Goal: Task Accomplishment & Management: Complete application form

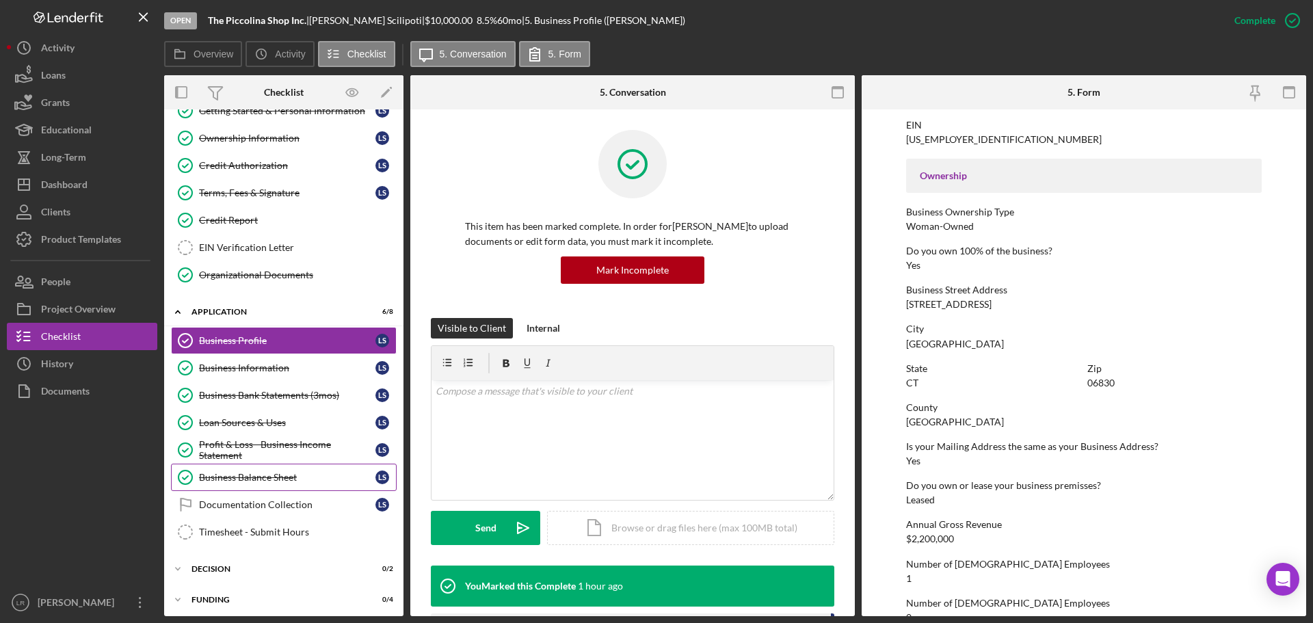
scroll to position [114, 0]
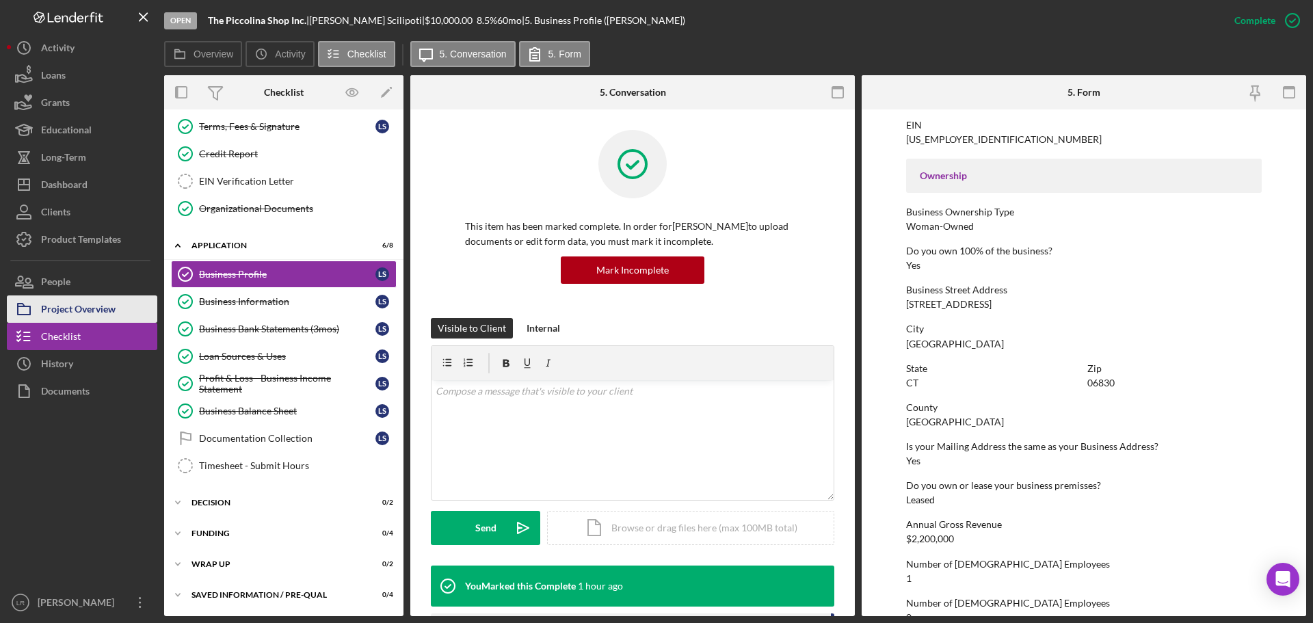
drag, startPoint x: 109, startPoint y: 309, endPoint x: 118, endPoint y: 307, distance: 8.3
click at [110, 309] on div "Project Overview" at bounding box center [78, 311] width 75 height 31
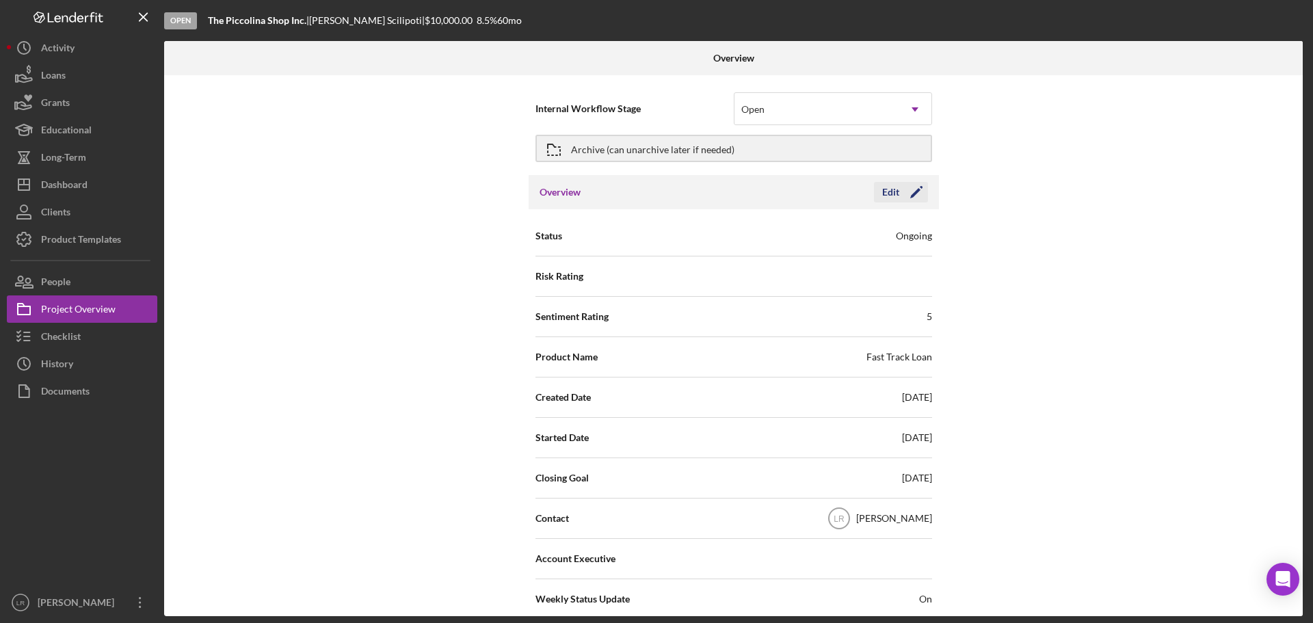
click at [901, 196] on icon "Icon/Edit" at bounding box center [917, 192] width 34 height 34
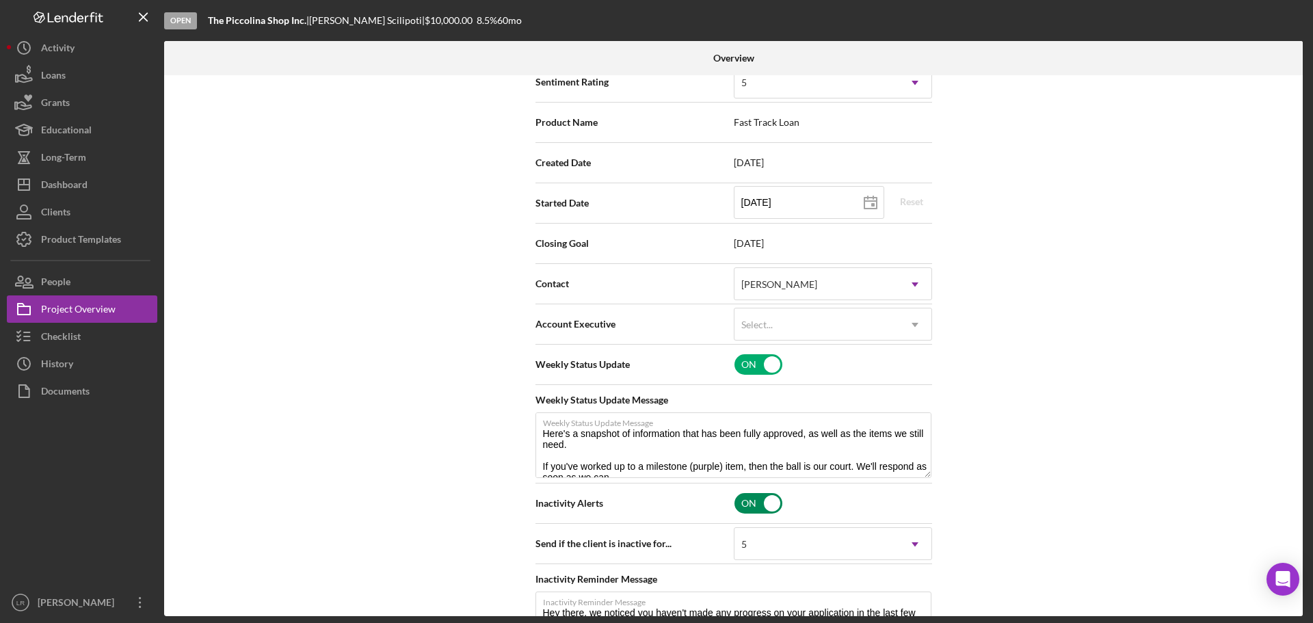
scroll to position [274, 0]
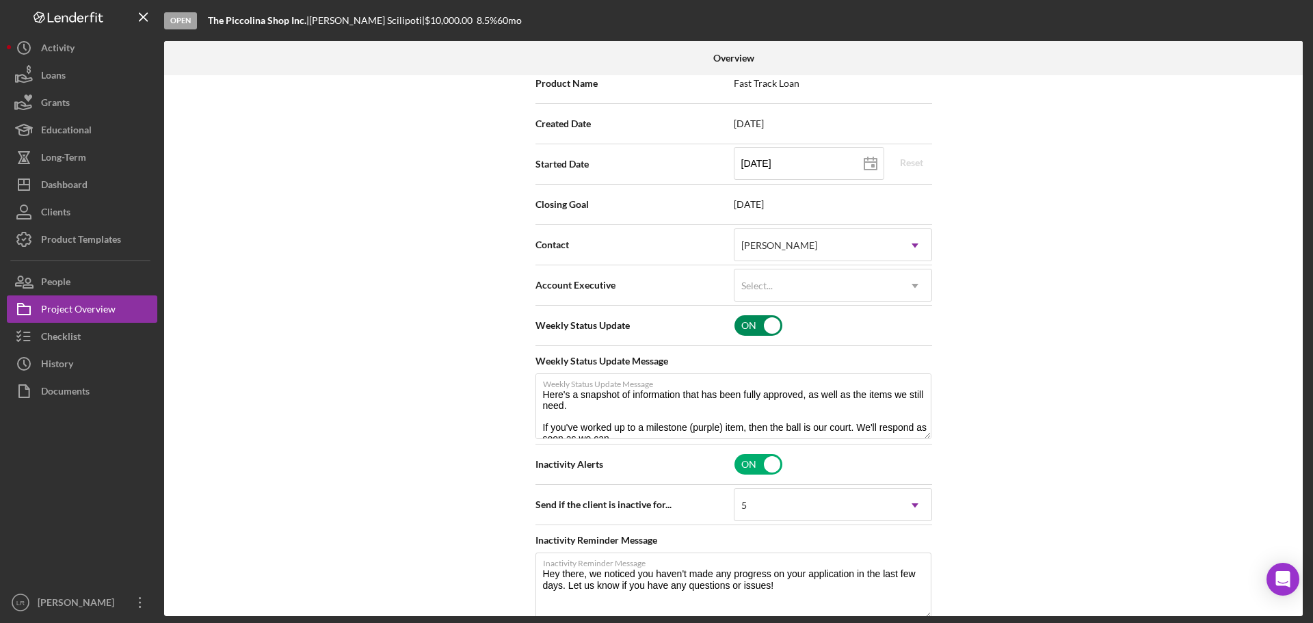
click at [768, 326] on input "checkbox" at bounding box center [759, 325] width 48 height 21
checkbox input "false"
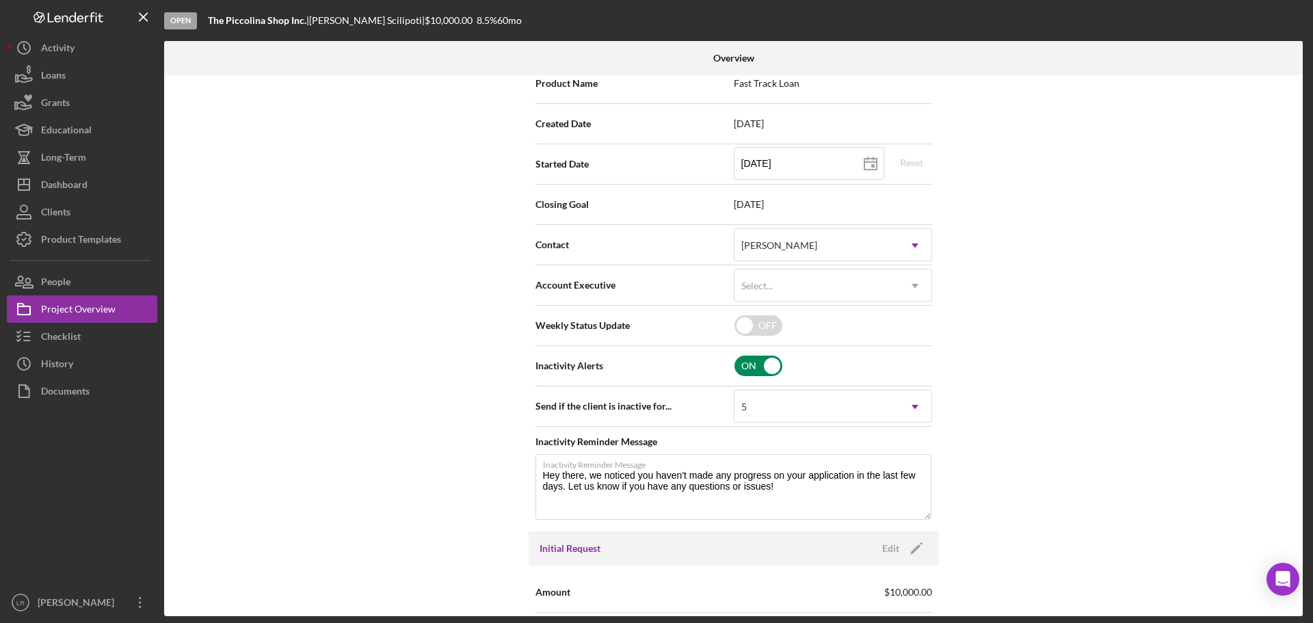
click at [761, 367] on input "checkbox" at bounding box center [759, 366] width 48 height 21
checkbox input "false"
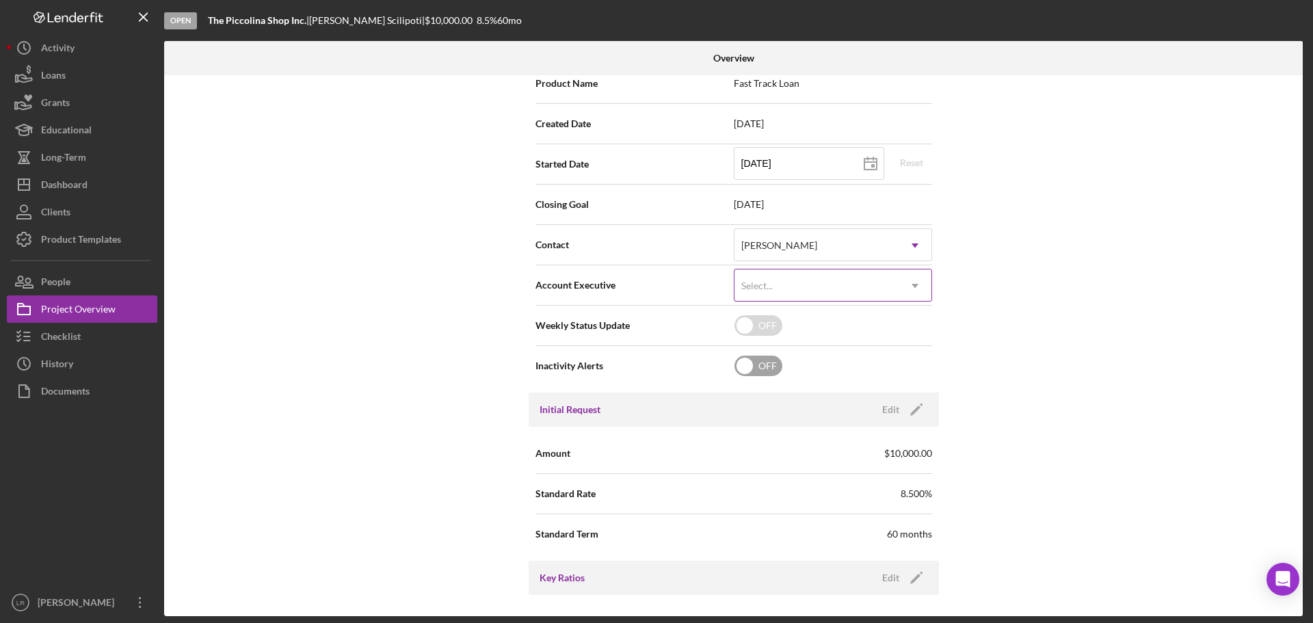
click at [785, 291] on div "Select..." at bounding box center [817, 285] width 164 height 31
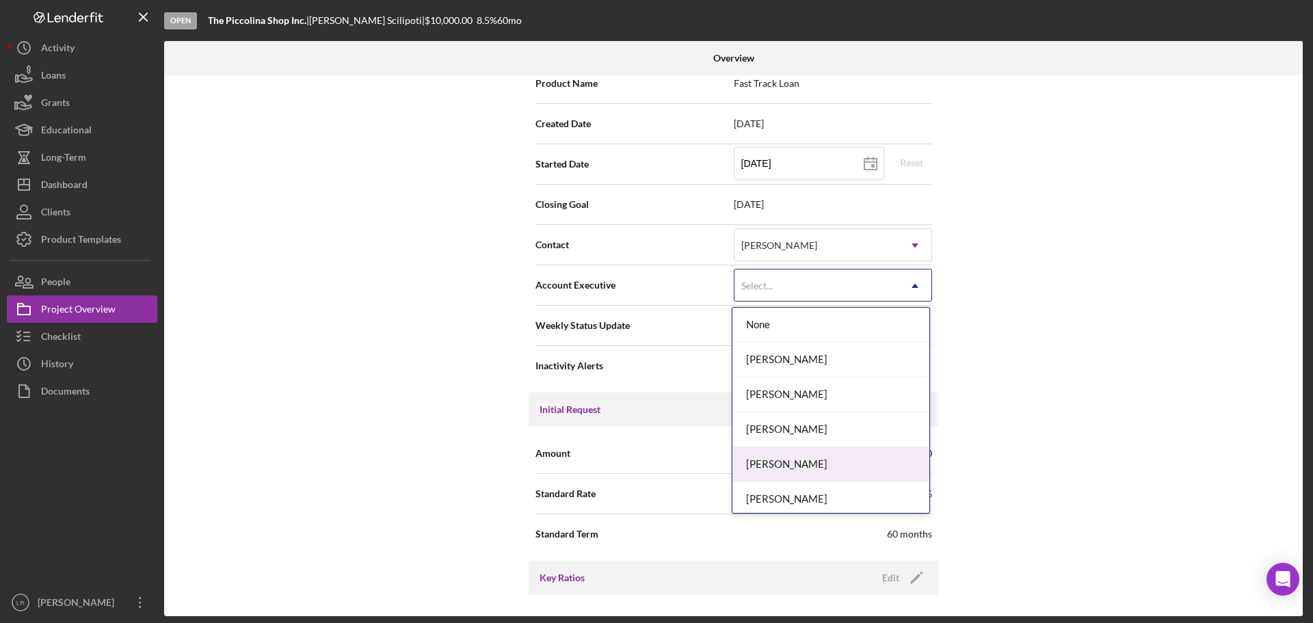
drag, startPoint x: 771, startPoint y: 462, endPoint x: 779, endPoint y: 460, distance: 7.6
click at [772, 462] on div "[PERSON_NAME]" at bounding box center [831, 464] width 197 height 35
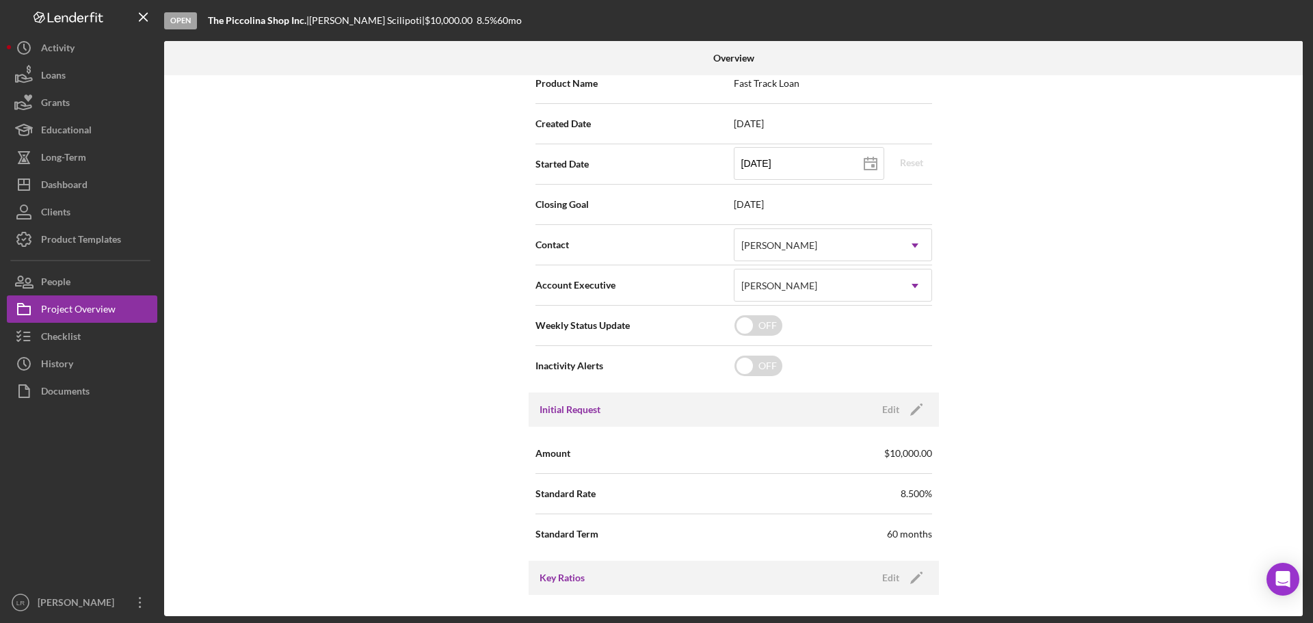
click at [1015, 299] on div "Internal Workflow Stage Open Icon/Dropdown Arrow Archive (can unarchive later i…" at bounding box center [733, 345] width 1139 height 541
click at [761, 202] on span "[DATE]" at bounding box center [833, 204] width 198 height 11
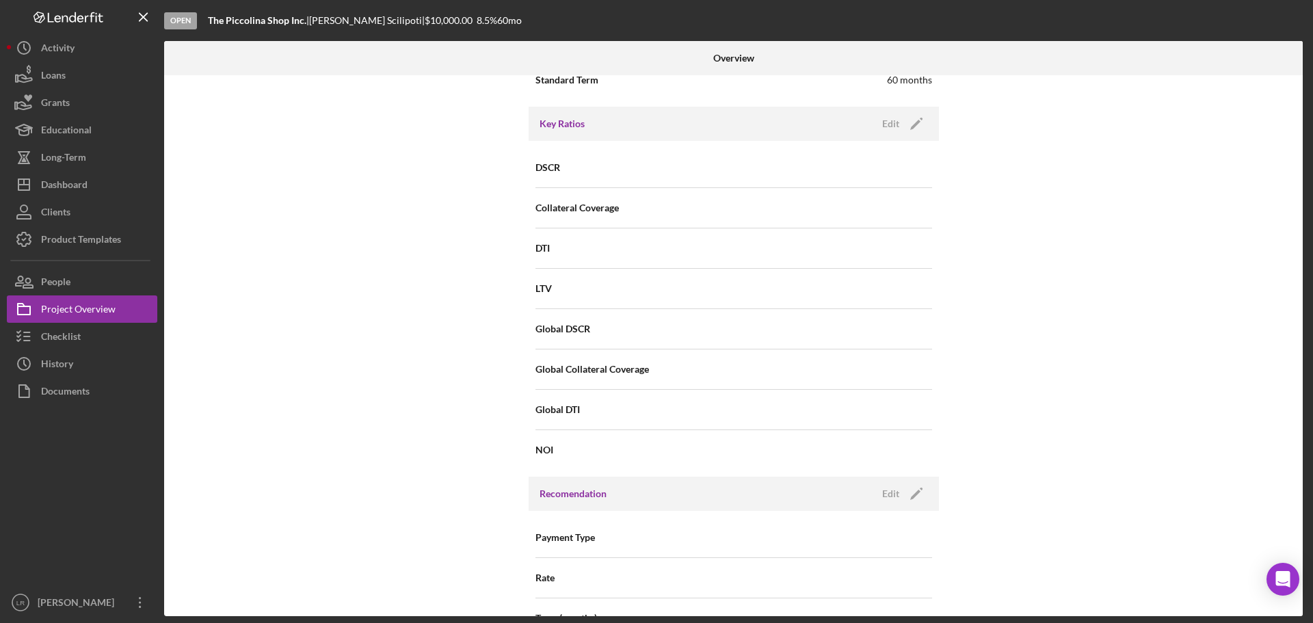
scroll to position [753, 0]
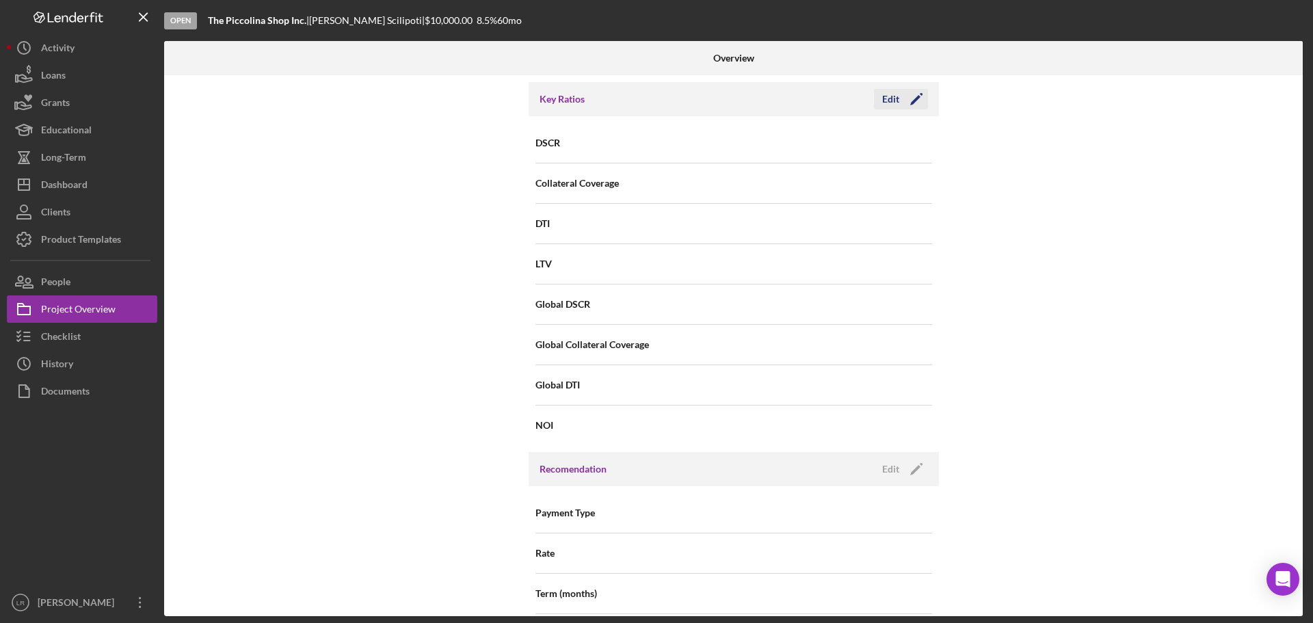
click at [908, 96] on icon "Icon/Edit" at bounding box center [917, 99] width 34 height 34
click at [863, 141] on input at bounding box center [833, 142] width 198 height 33
click at [1004, 281] on div "Internal Workflow Stage Open Icon/Dropdown Arrow Archive (can unarchive later i…" at bounding box center [733, 345] width 1139 height 541
click at [916, 466] on icon "Icon/Edit" at bounding box center [917, 469] width 34 height 34
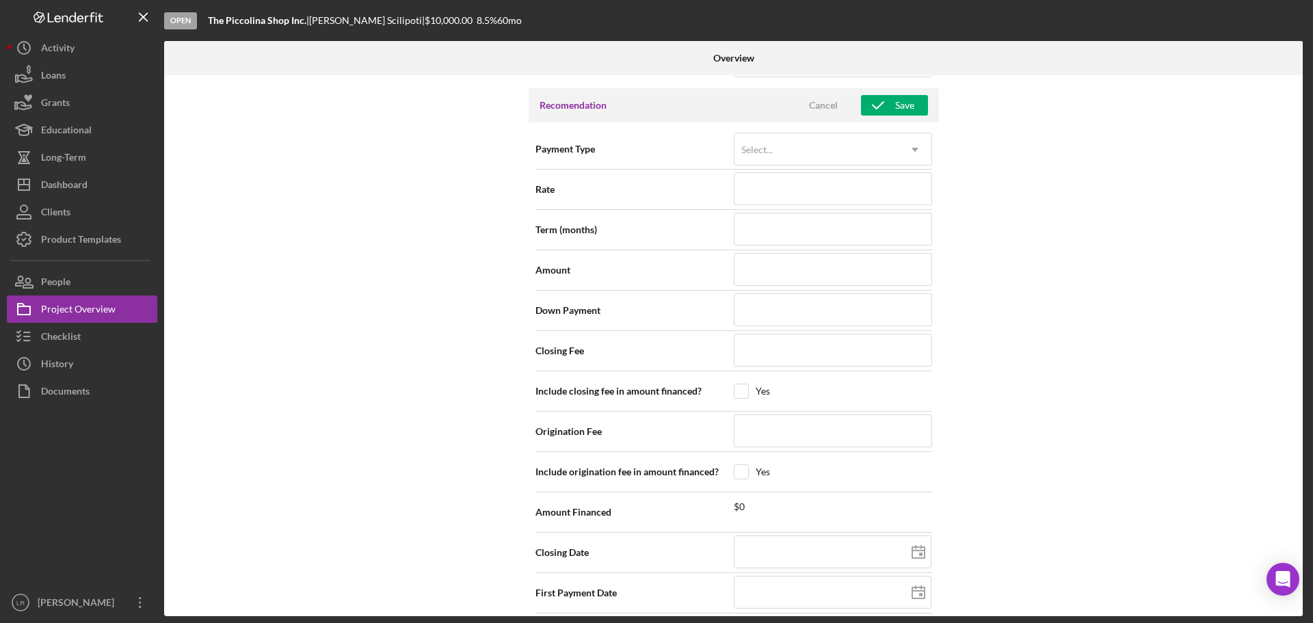
scroll to position [1295, 0]
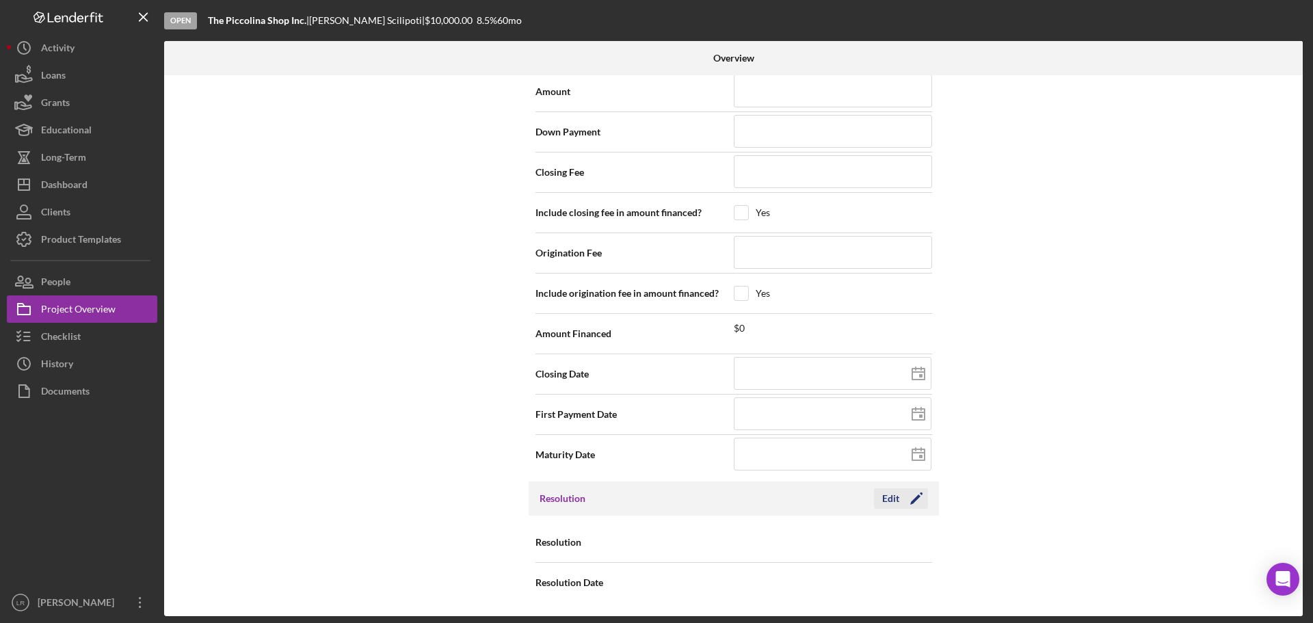
click at [913, 495] on icon "Icon/Edit" at bounding box center [917, 499] width 34 height 34
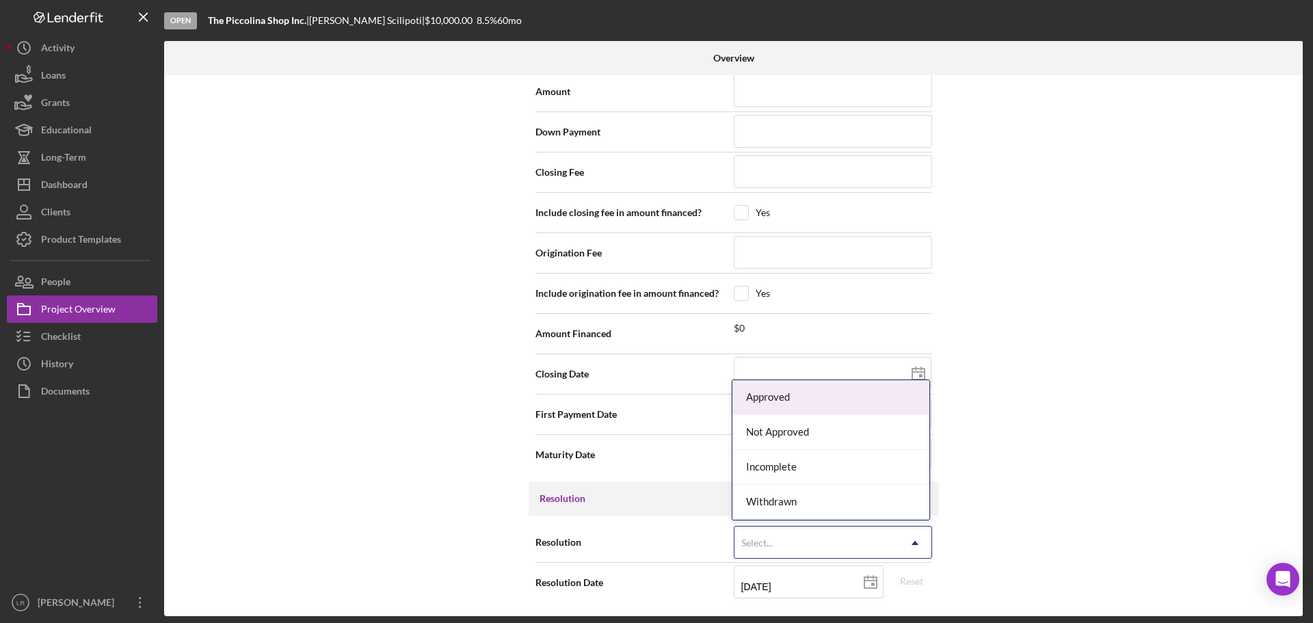
click at [825, 541] on div "Select..." at bounding box center [817, 542] width 164 height 31
click at [800, 397] on div "Approved" at bounding box center [831, 397] width 197 height 35
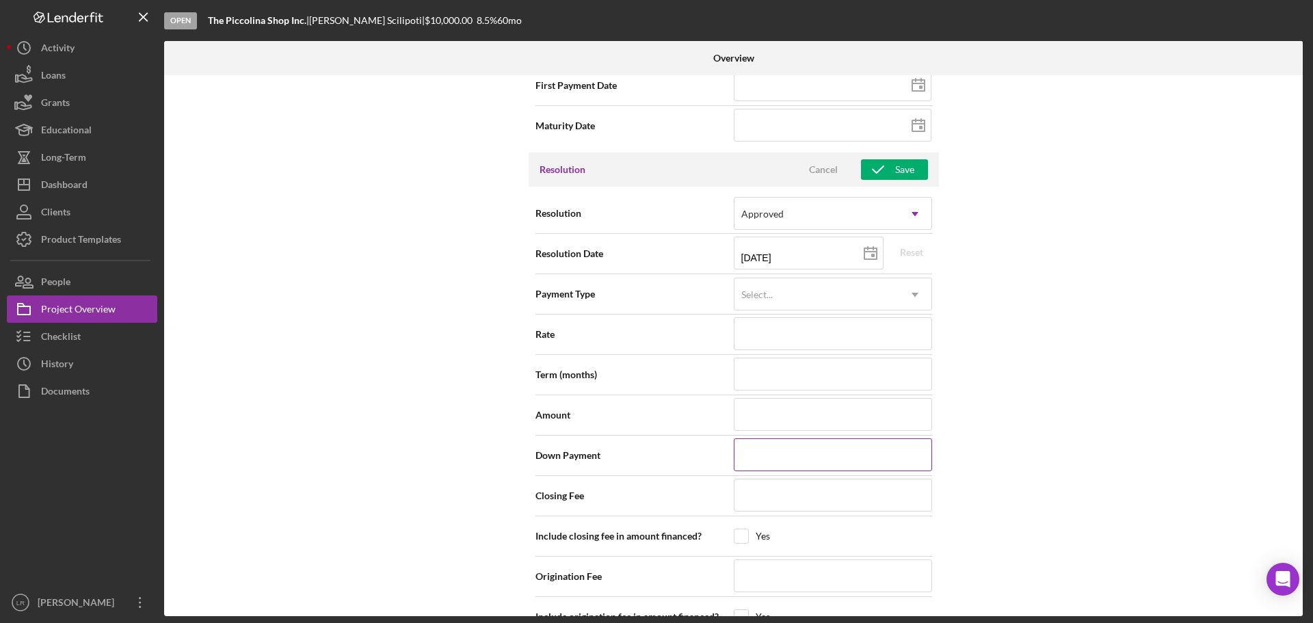
scroll to position [1637, 0]
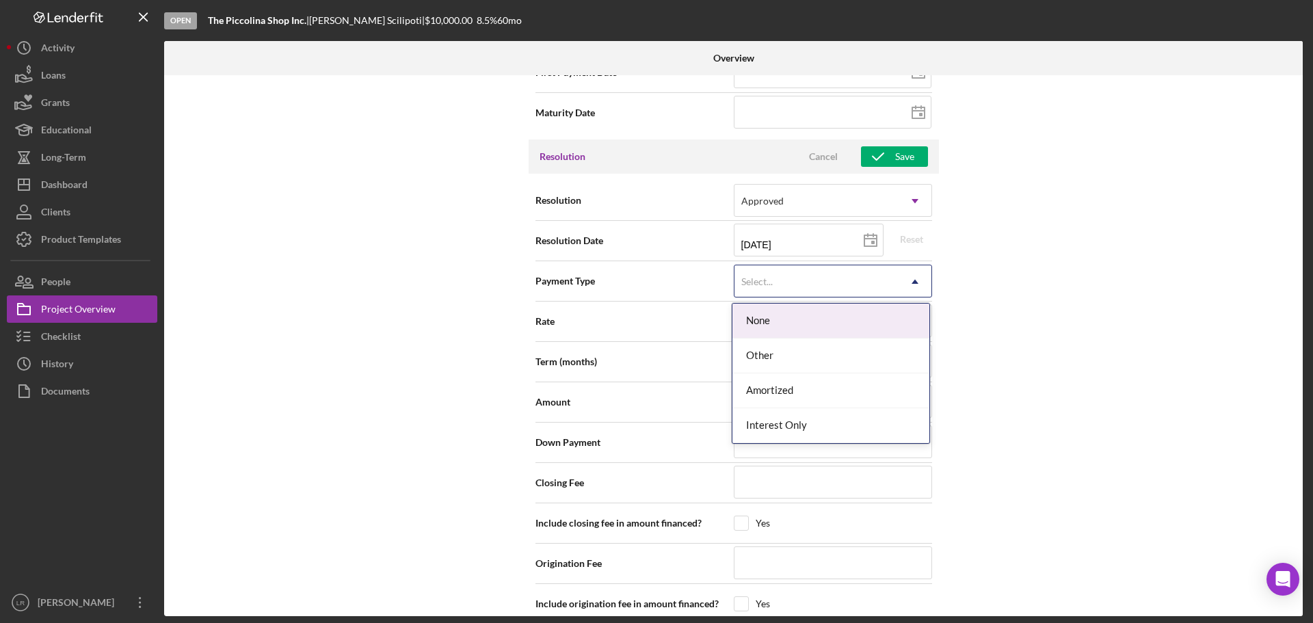
click at [772, 287] on div "Select..." at bounding box center [757, 281] width 35 height 11
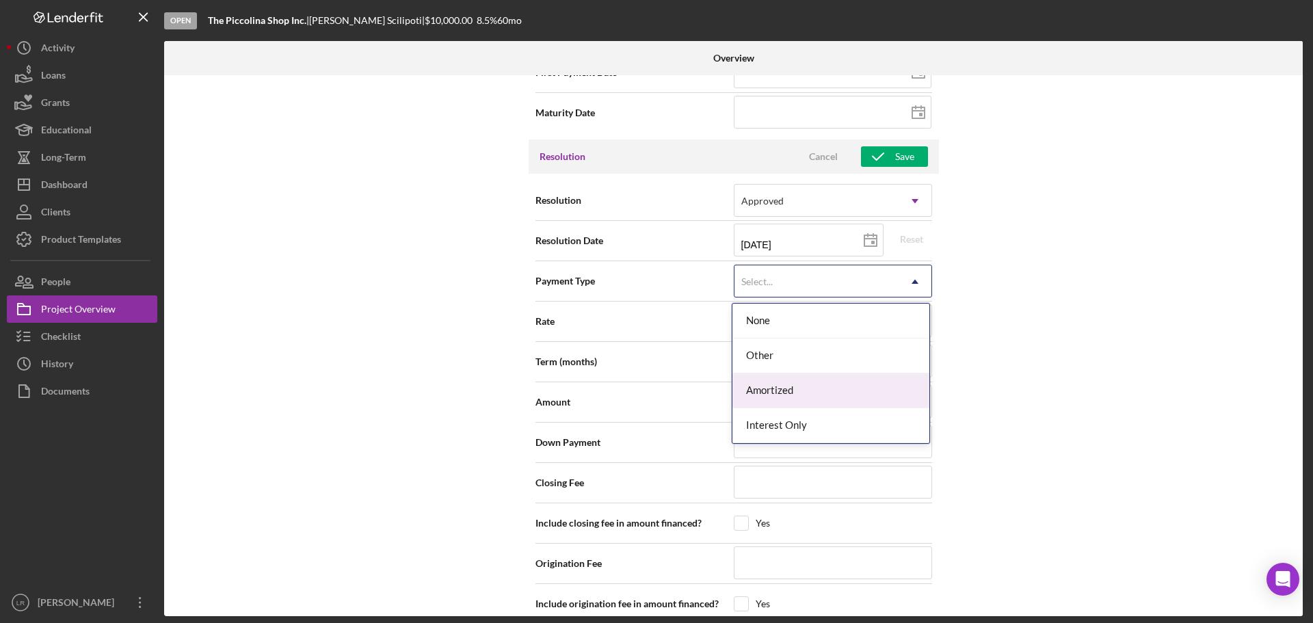
click at [768, 391] on div "Amortized" at bounding box center [831, 391] width 197 height 35
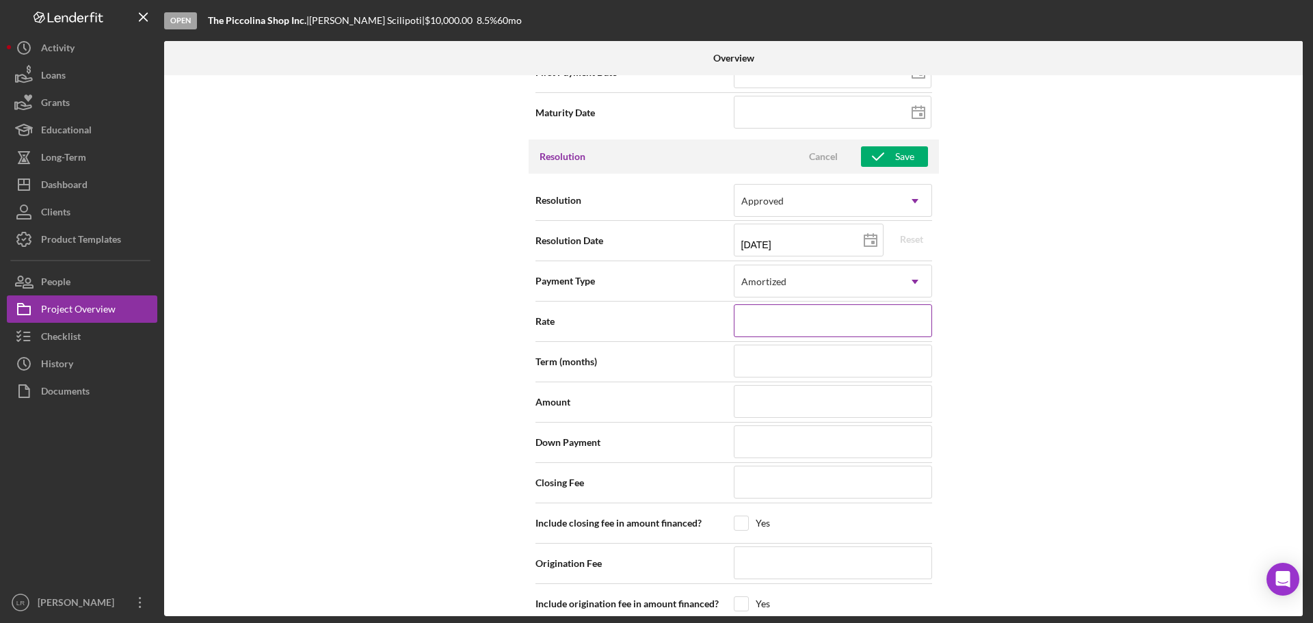
click at [753, 323] on input at bounding box center [833, 320] width 198 height 33
type input "8.500%"
click at [763, 359] on input at bounding box center [833, 361] width 198 height 33
type input "60"
drag, startPoint x: 750, startPoint y: 395, endPoint x: 764, endPoint y: 398, distance: 14.6
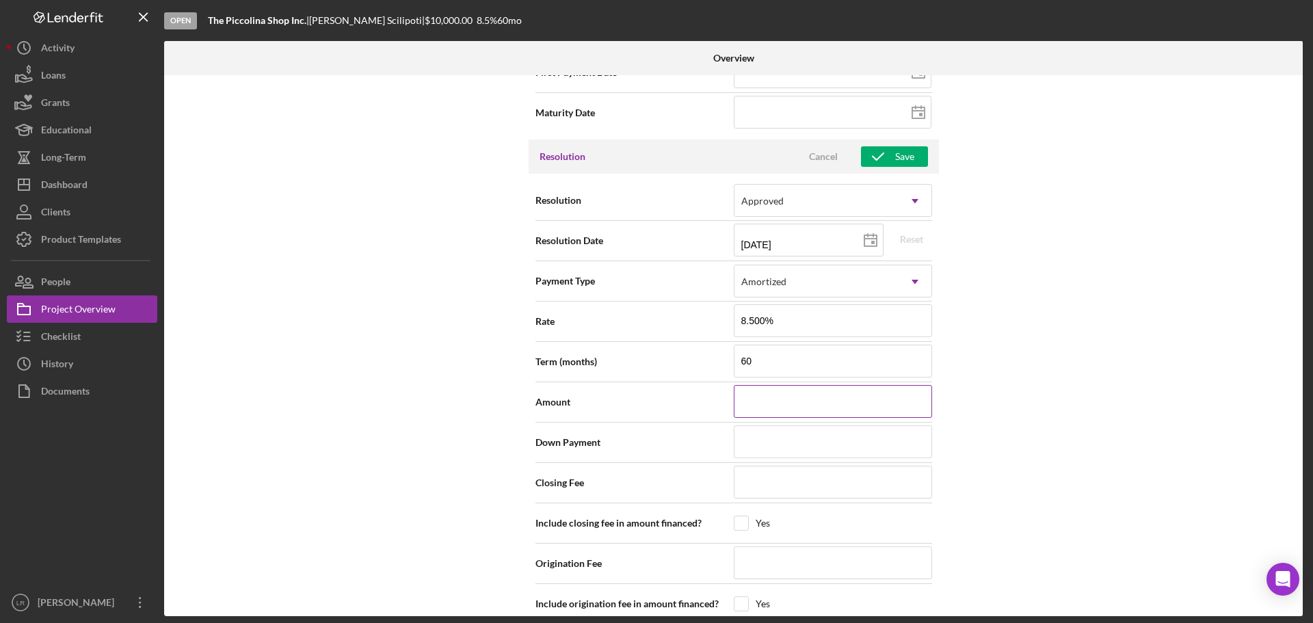
click at [750, 395] on input at bounding box center [833, 401] width 198 height 33
type input "$10,000"
click at [764, 458] on input at bounding box center [833, 442] width 198 height 33
click at [766, 486] on input at bounding box center [833, 482] width 198 height 33
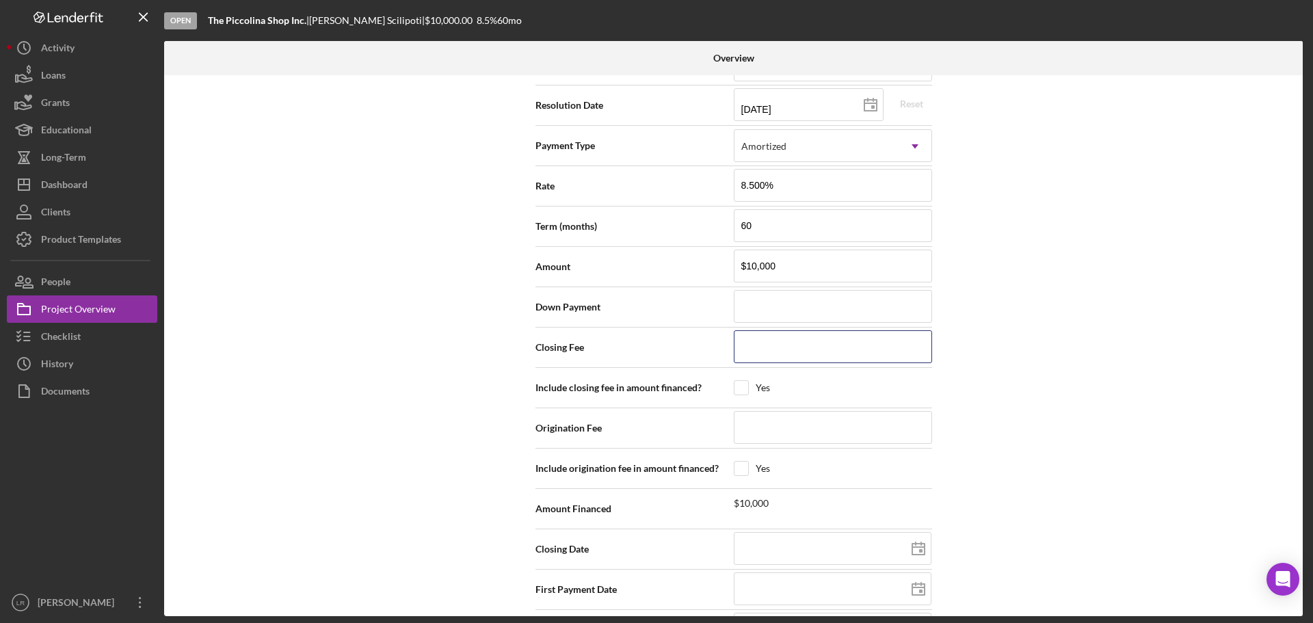
scroll to position [1820, 0]
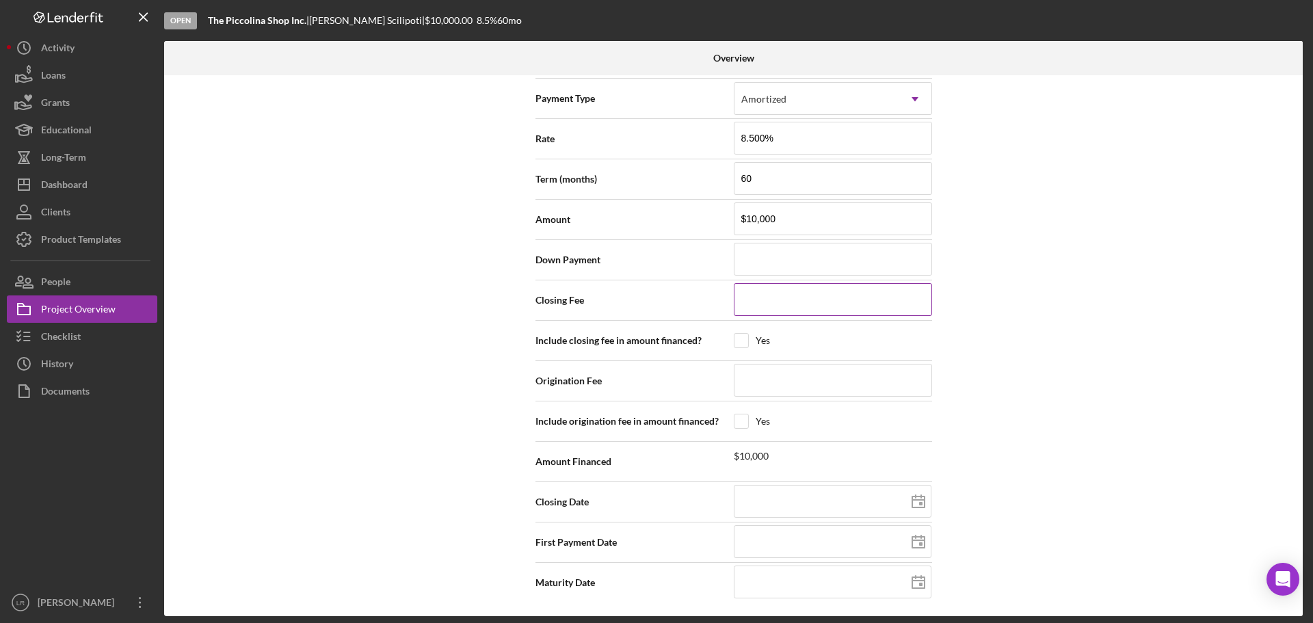
type input "$2"
type input "$20"
type input "$200"
drag, startPoint x: 782, startPoint y: 294, endPoint x: 692, endPoint y: 293, distance: 90.3
click at [692, 293] on div "Closing Fee $200" at bounding box center [734, 300] width 397 height 34
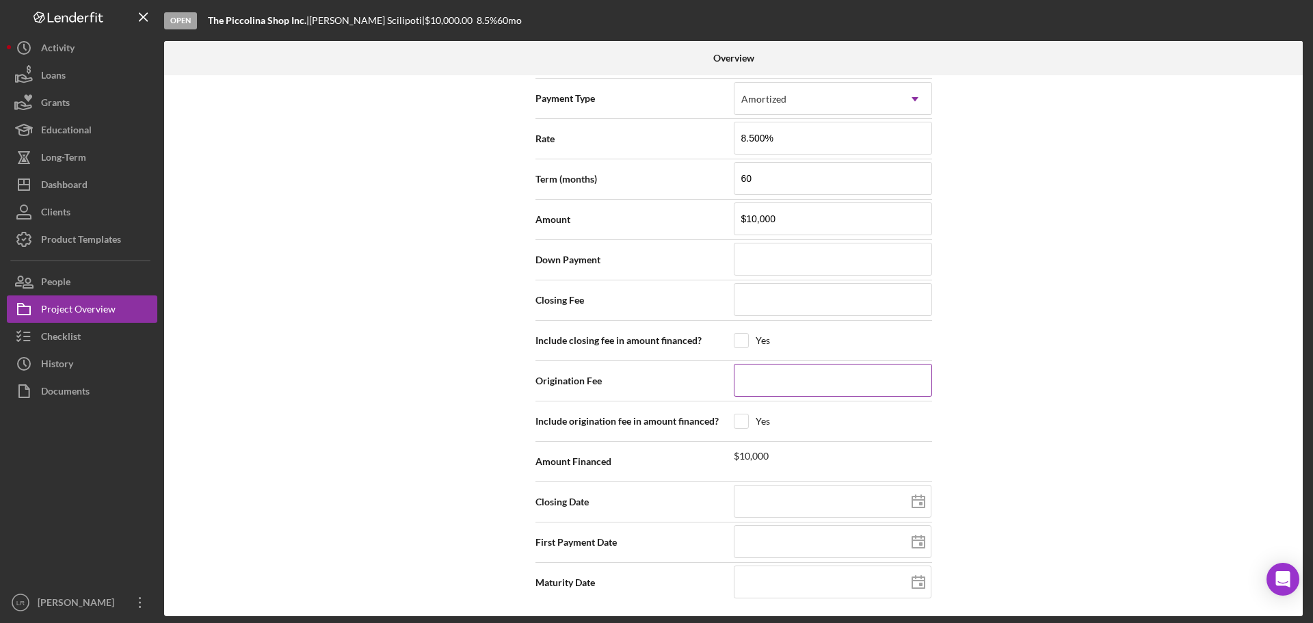
click at [804, 385] on input at bounding box center [833, 380] width 198 height 33
type input "$2"
type input "$20"
type input "$200"
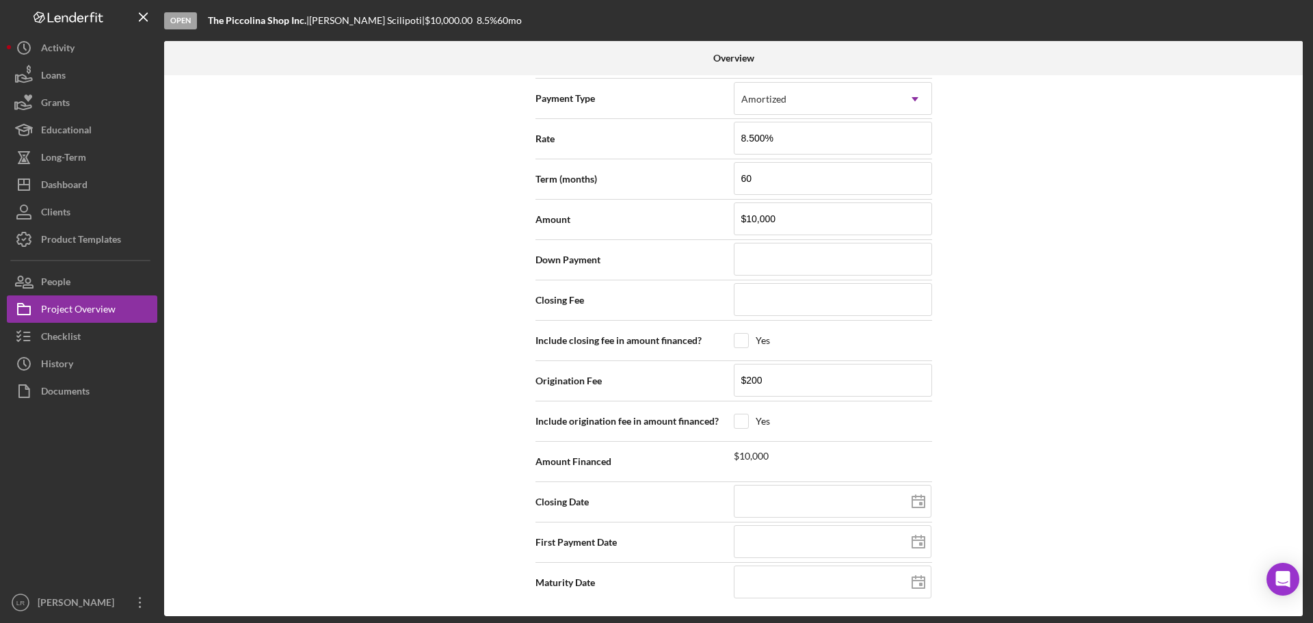
click at [1030, 395] on div "Internal Workflow Stage Open Icon/Dropdown Arrow Archive (can unarchive later i…" at bounding box center [733, 345] width 1139 height 541
click at [783, 495] on input at bounding box center [833, 501] width 198 height 33
click at [916, 506] on icon at bounding box center [919, 502] width 34 height 34
type input "[DATE]"
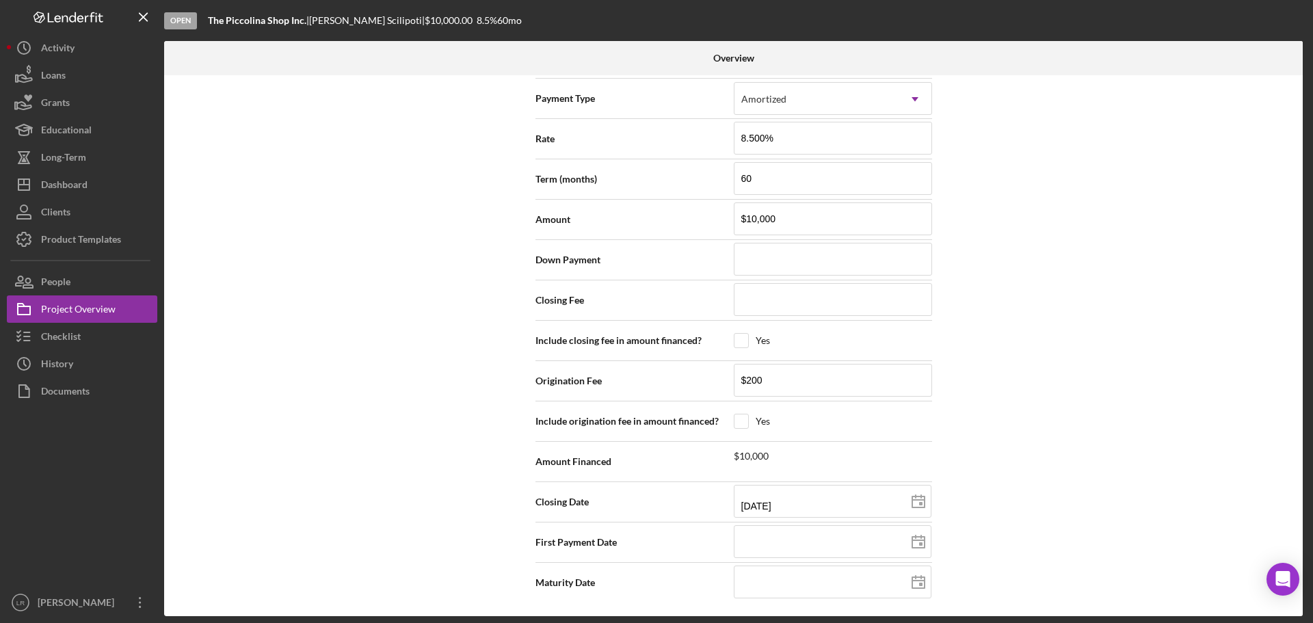
type input "[DATE]"
click at [914, 540] on icon at bounding box center [919, 542] width 34 height 34
type input "[DATE]"
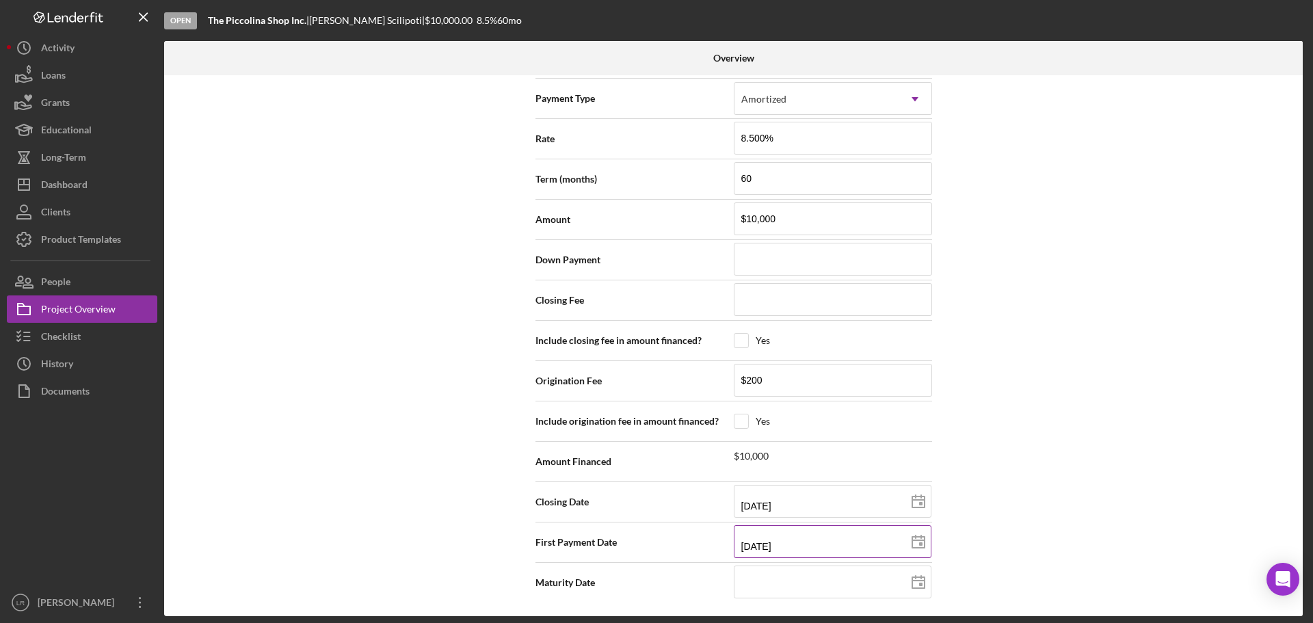
type input "[DATE]"
click at [822, 582] on input at bounding box center [833, 582] width 198 height 33
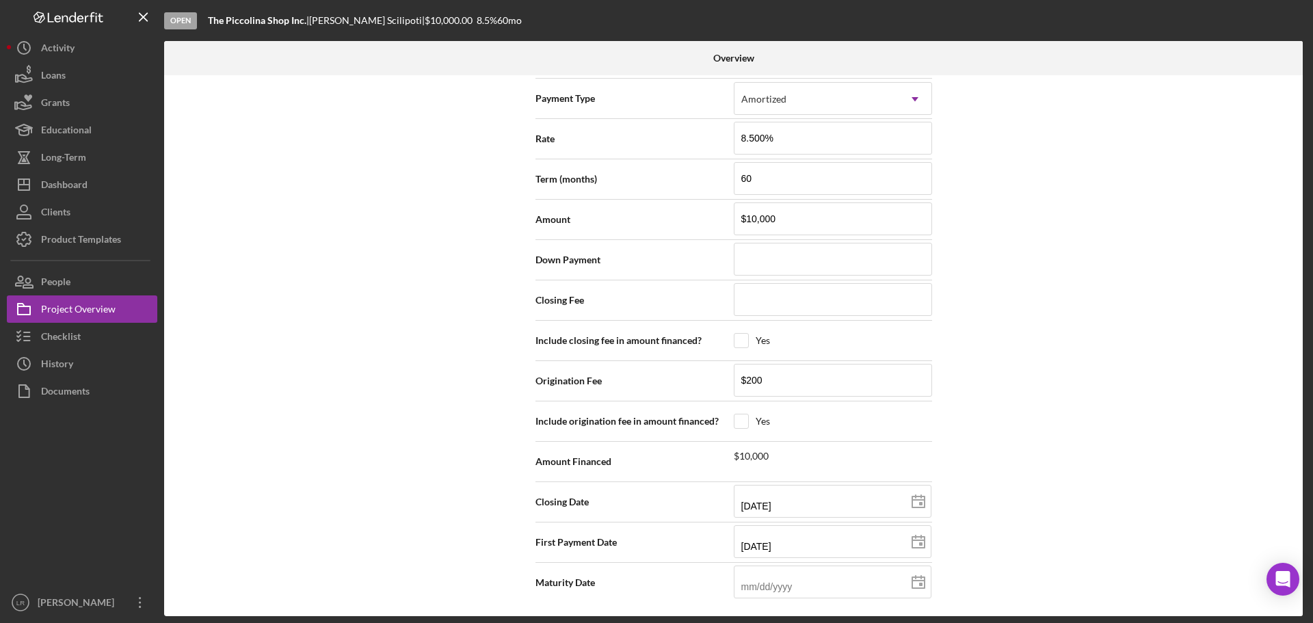
click at [1019, 421] on div "Internal Workflow Stage Open Icon/Dropdown Arrow Archive (can unarchive later i…" at bounding box center [733, 345] width 1139 height 541
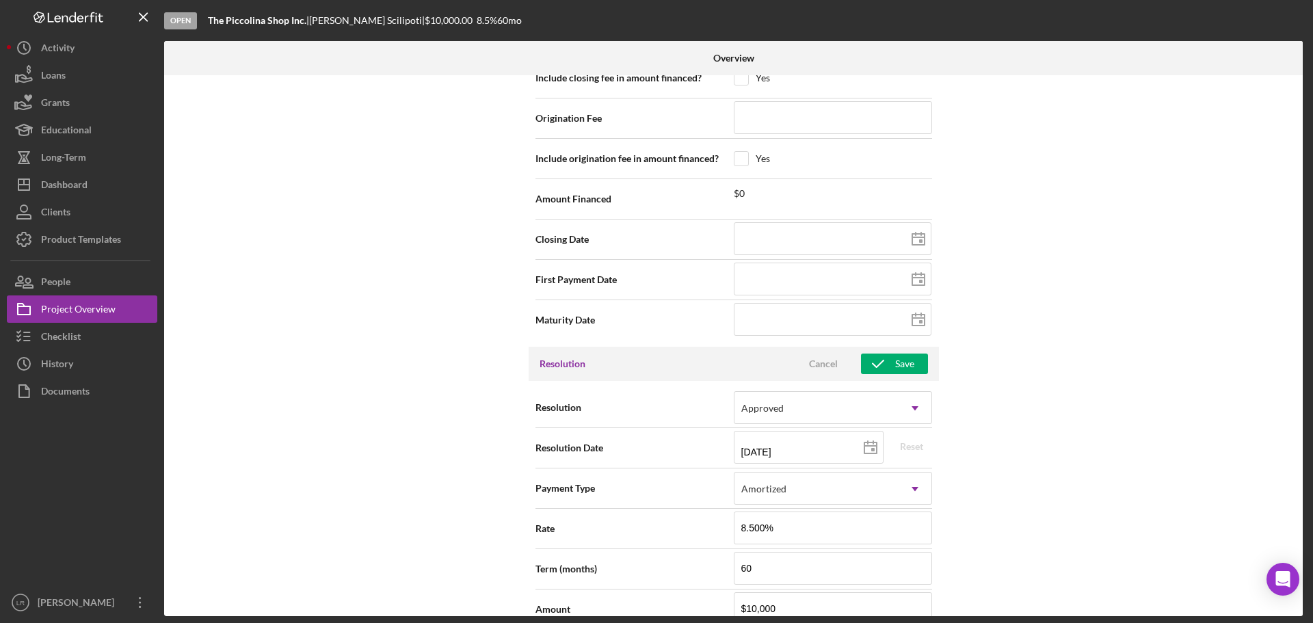
scroll to position [1409, 0]
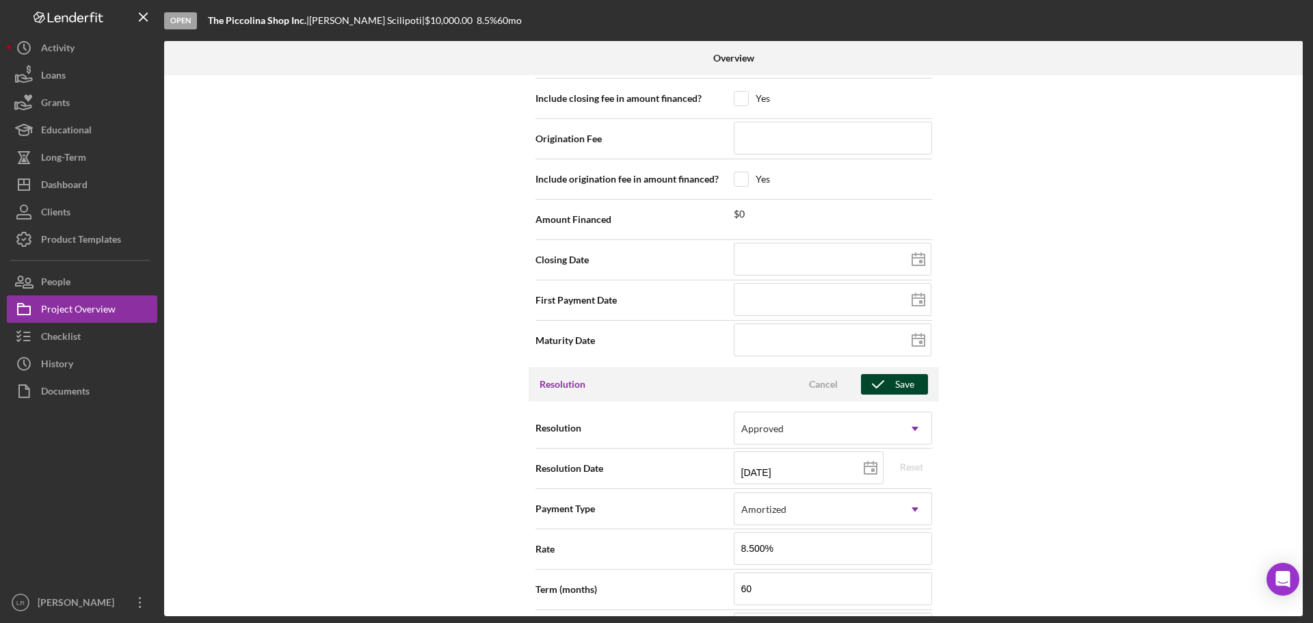
click at [915, 386] on button "Save" at bounding box center [894, 384] width 67 height 21
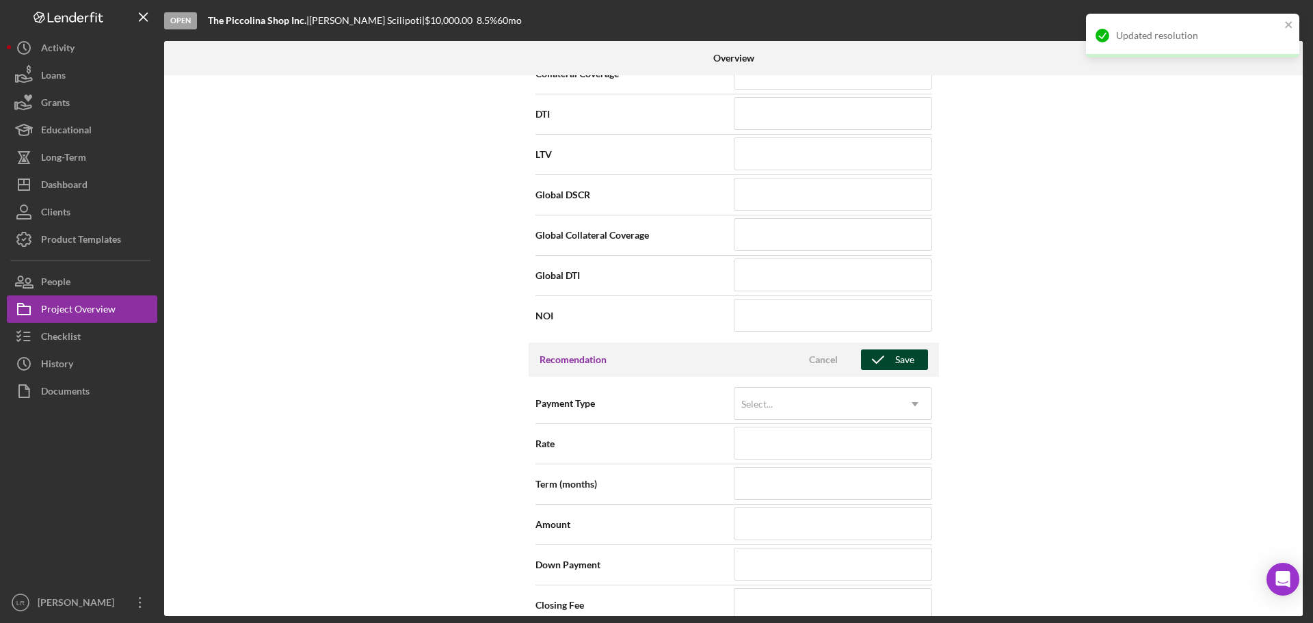
click at [900, 360] on div "Save" at bounding box center [904, 360] width 19 height 21
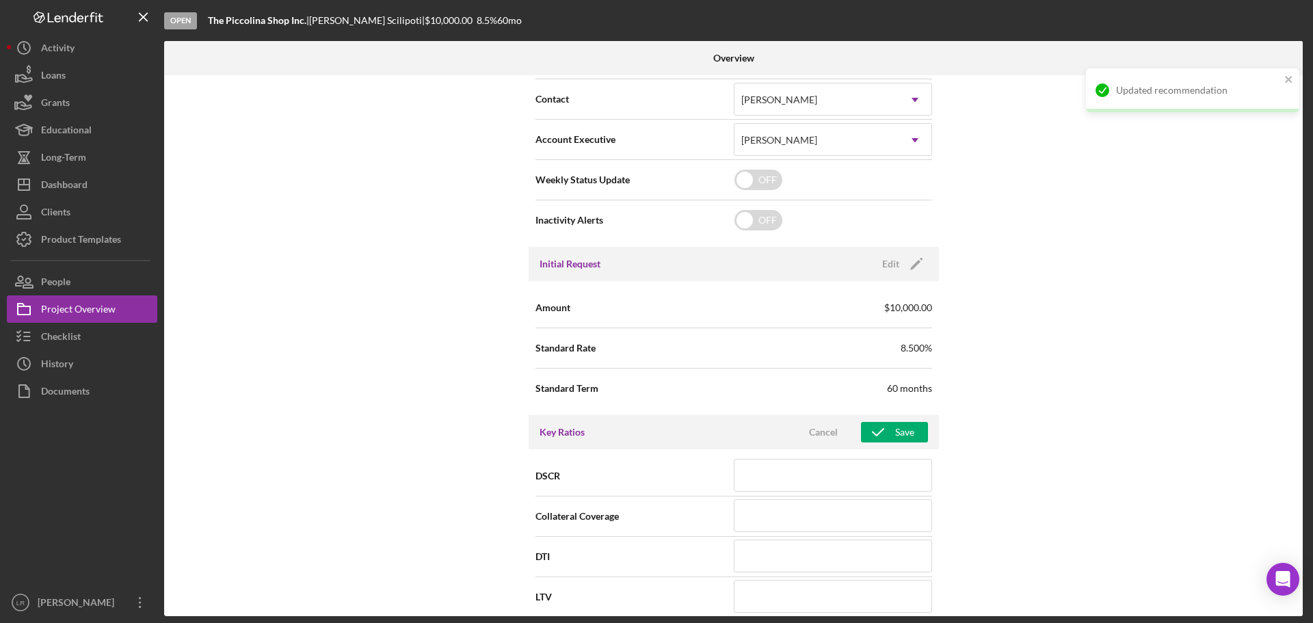
scroll to position [315, 0]
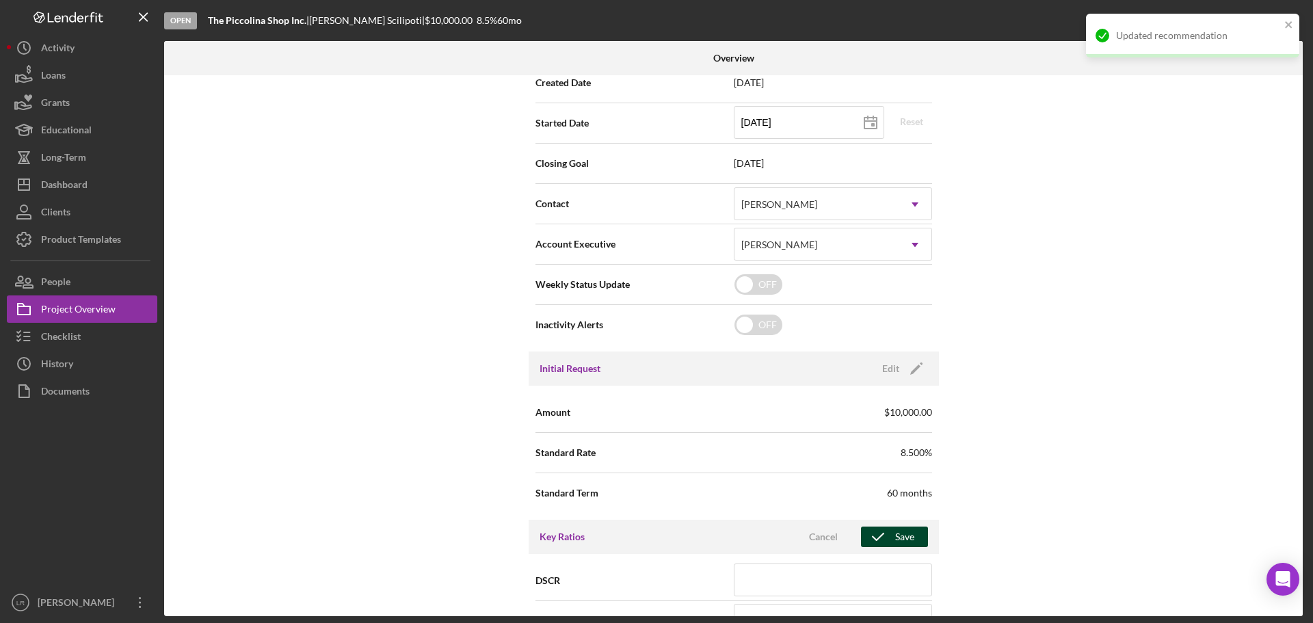
click at [900, 538] on div "Save" at bounding box center [904, 537] width 19 height 21
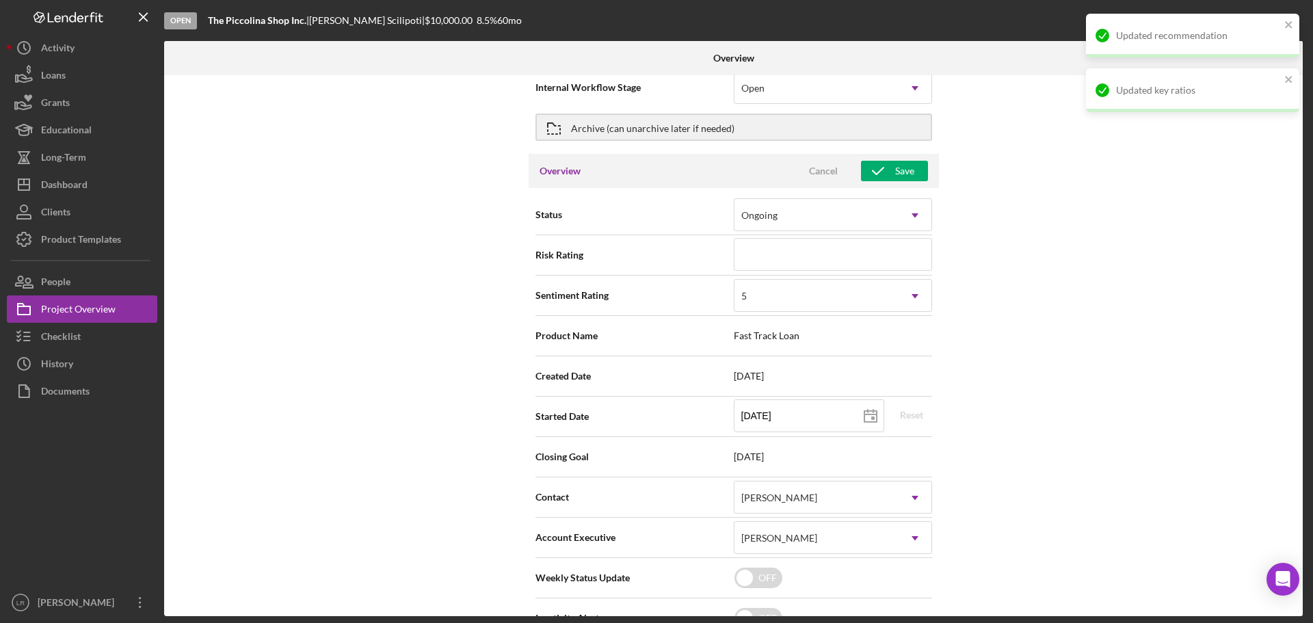
scroll to position [0, 0]
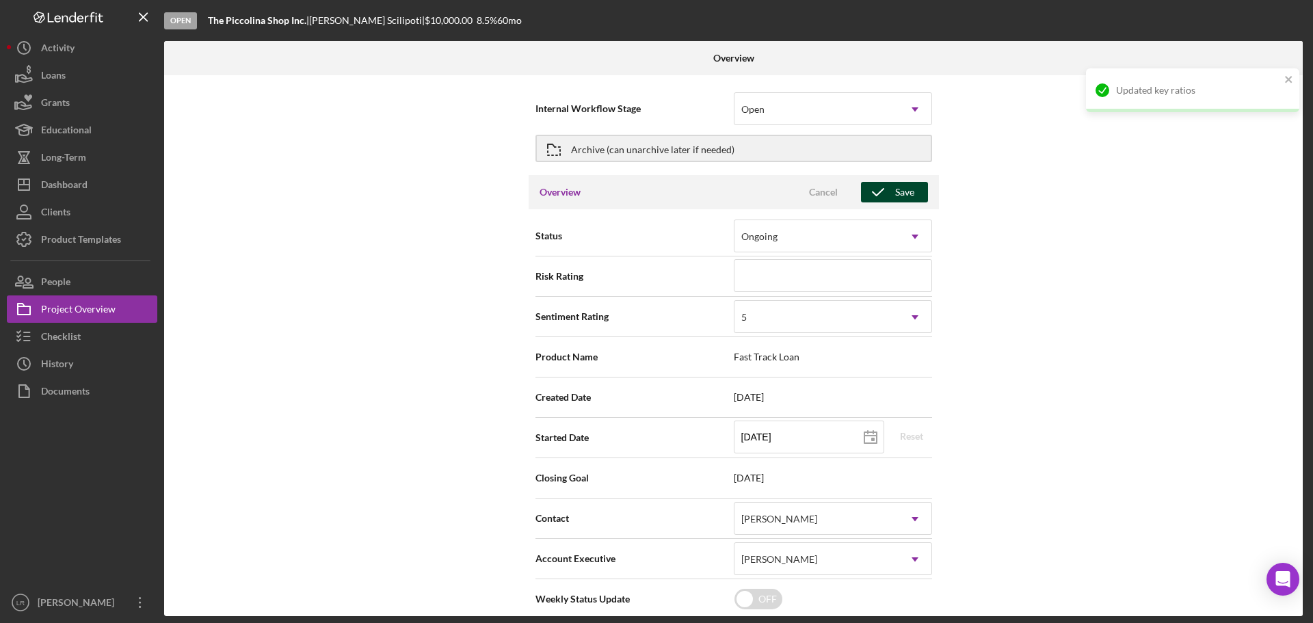
click at [895, 194] on div "Save" at bounding box center [904, 192] width 19 height 21
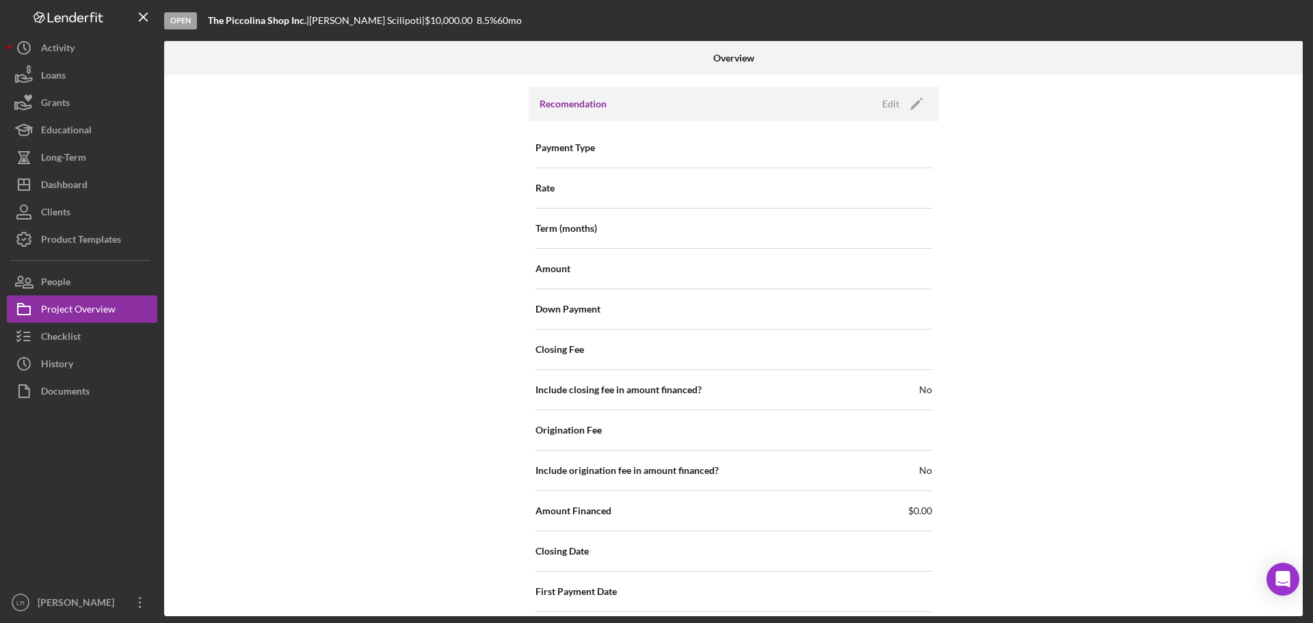
scroll to position [1300, 0]
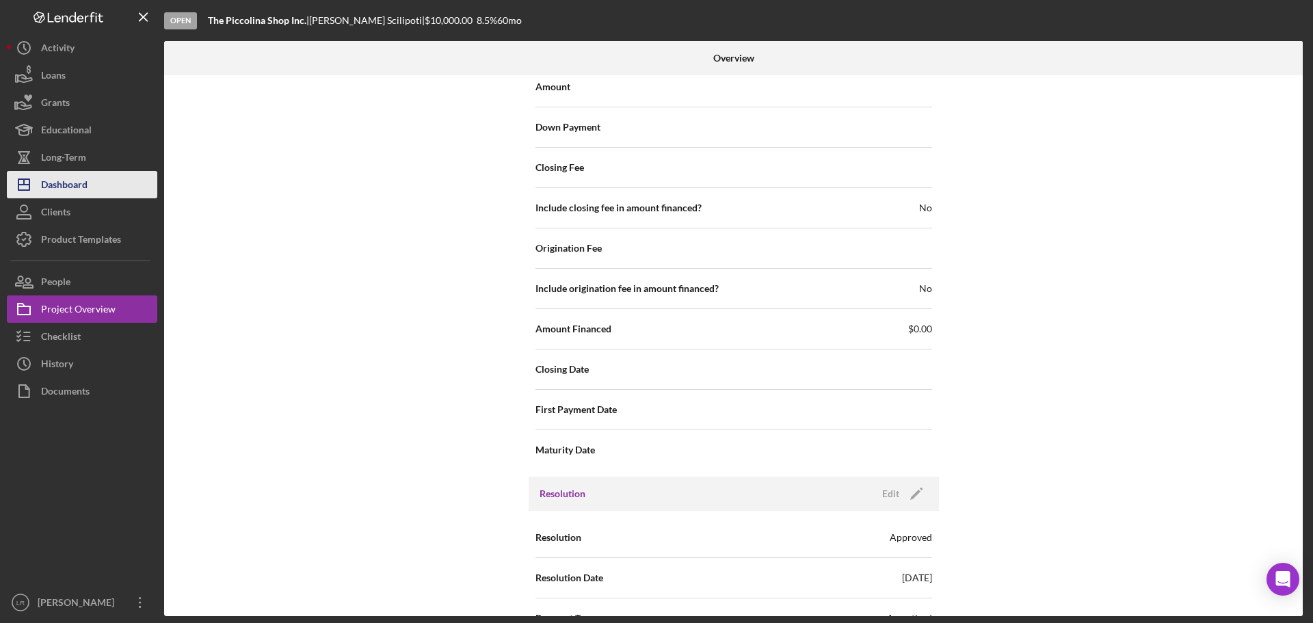
drag, startPoint x: 85, startPoint y: 181, endPoint x: 92, endPoint y: 181, distance: 6.9
click at [85, 181] on div "Dashboard" at bounding box center [64, 186] width 47 height 31
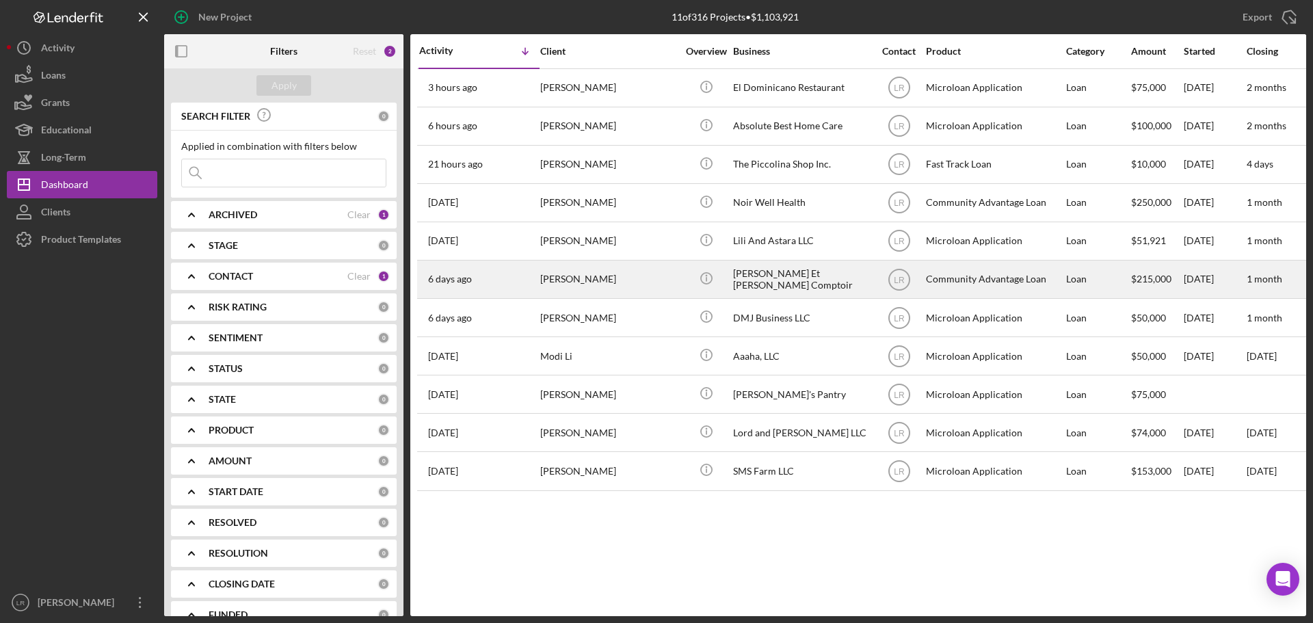
click at [639, 273] on div "[PERSON_NAME]" at bounding box center [608, 279] width 137 height 36
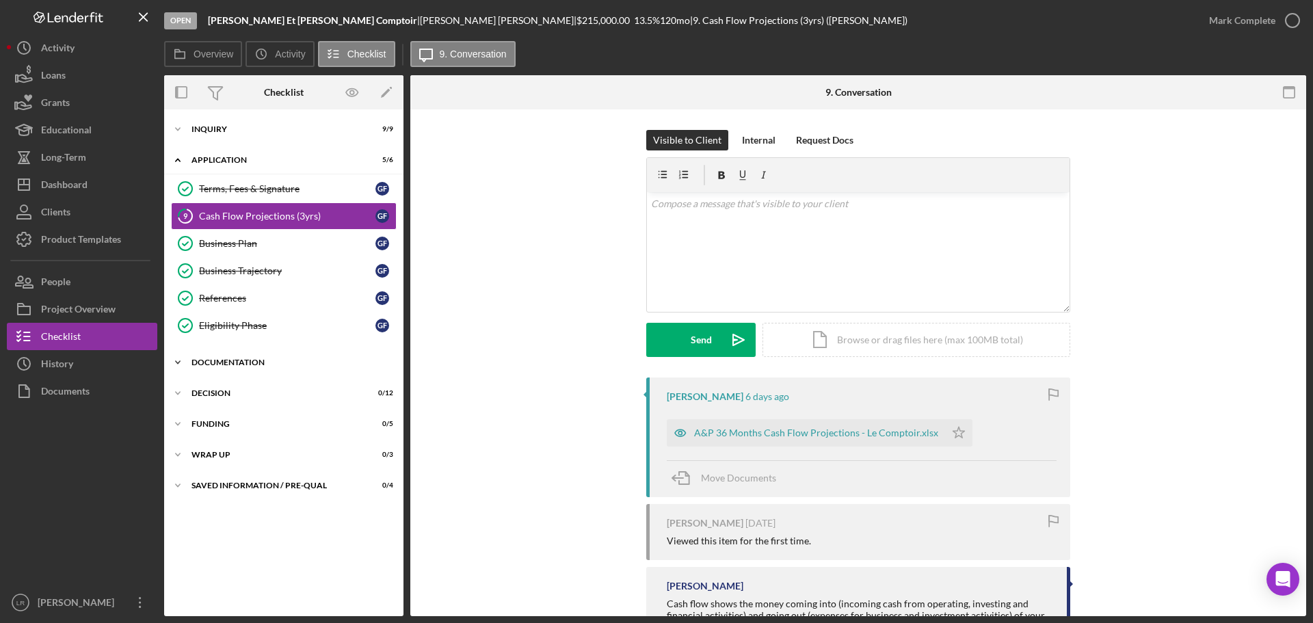
click at [261, 361] on div "Documentation" at bounding box center [289, 362] width 195 height 8
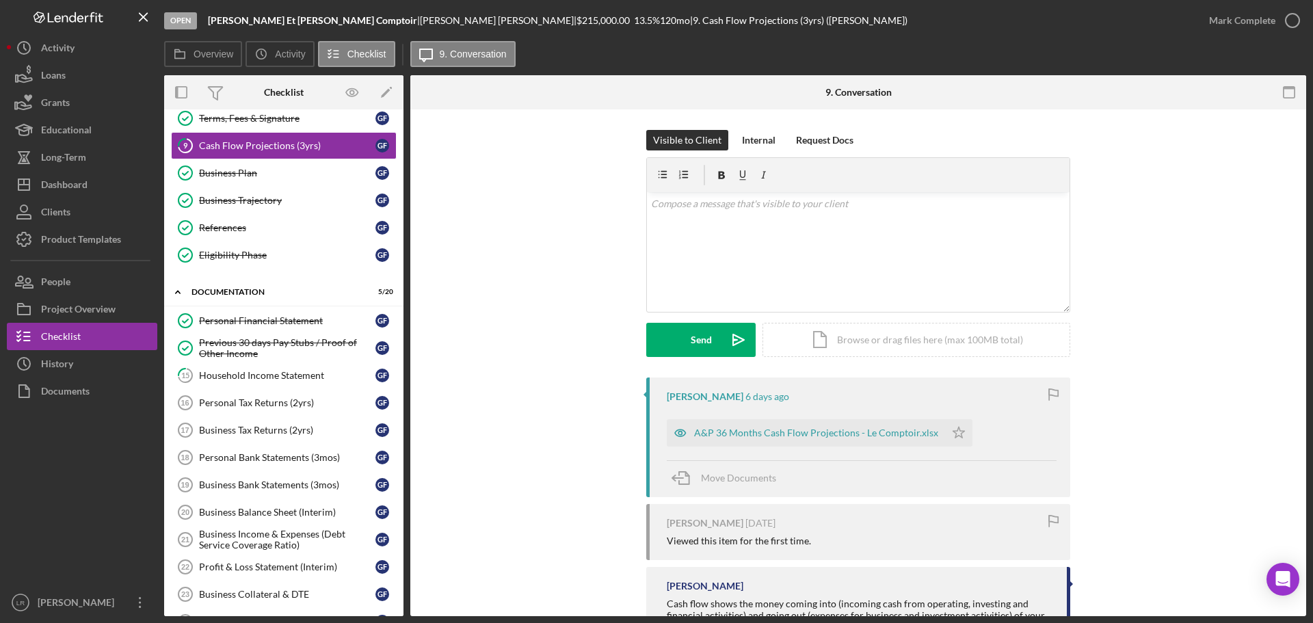
scroll to position [68, 0]
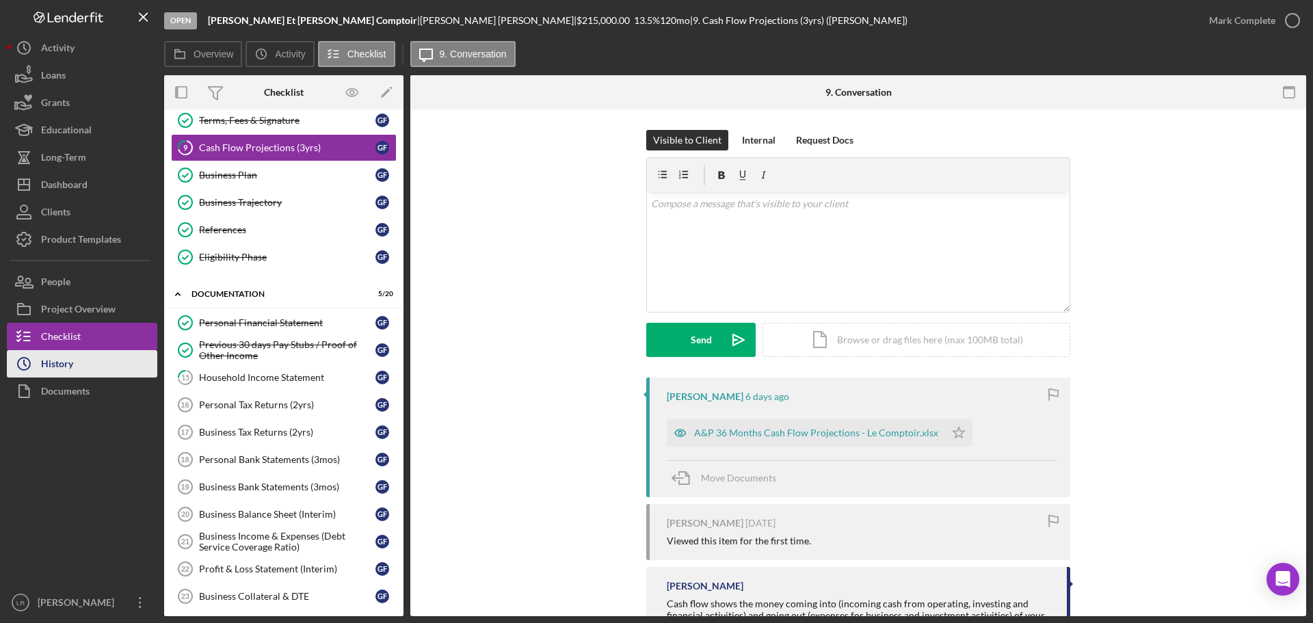
click at [73, 361] on div "History" at bounding box center [57, 365] width 32 height 31
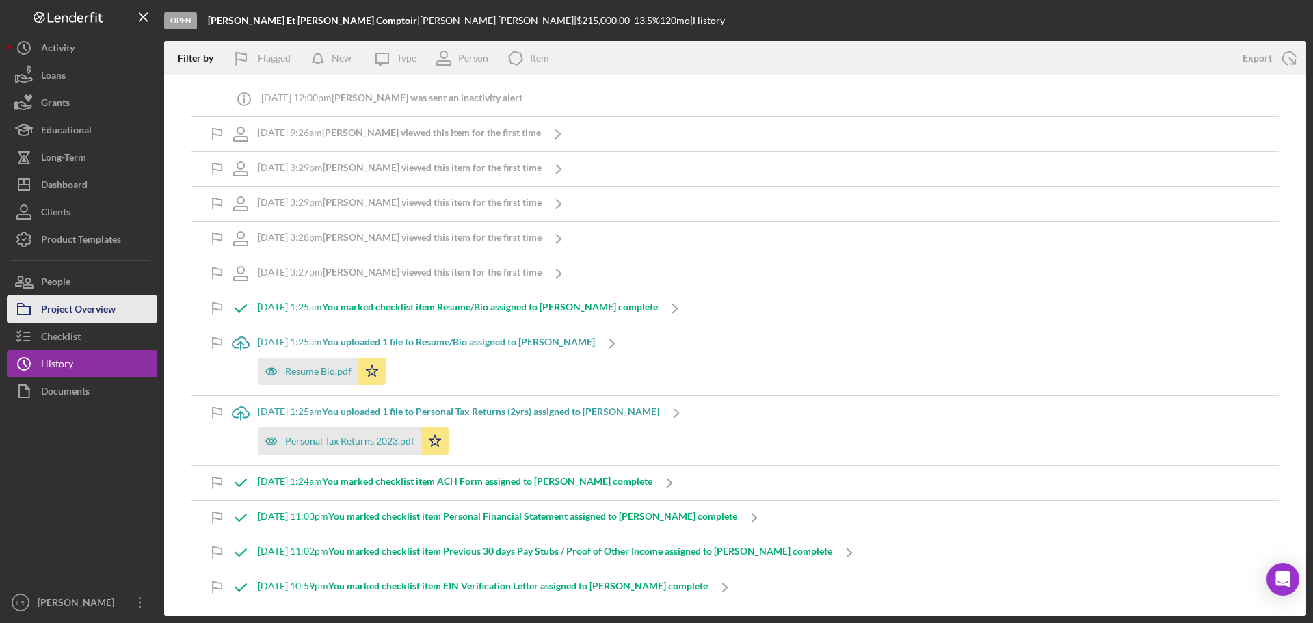
click at [99, 309] on div "Project Overview" at bounding box center [78, 311] width 75 height 31
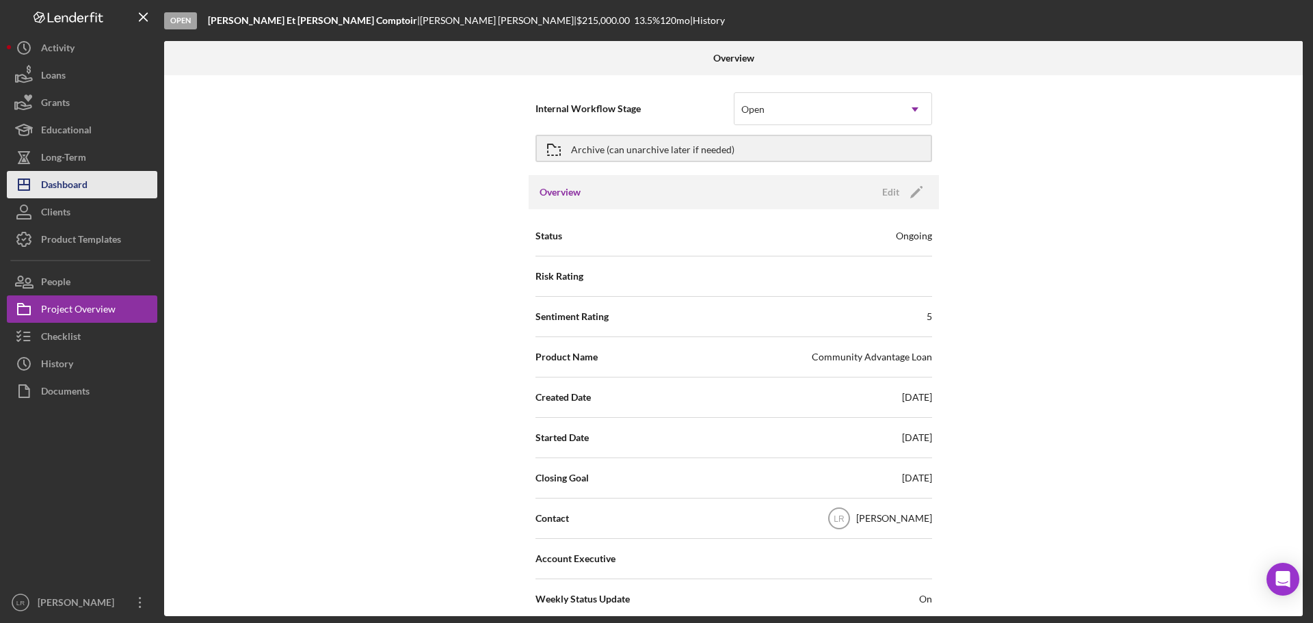
click at [106, 181] on button "Icon/Dashboard Dashboard" at bounding box center [82, 184] width 151 height 27
